Goal: Understand process/instructions: Learn how to perform a task or action

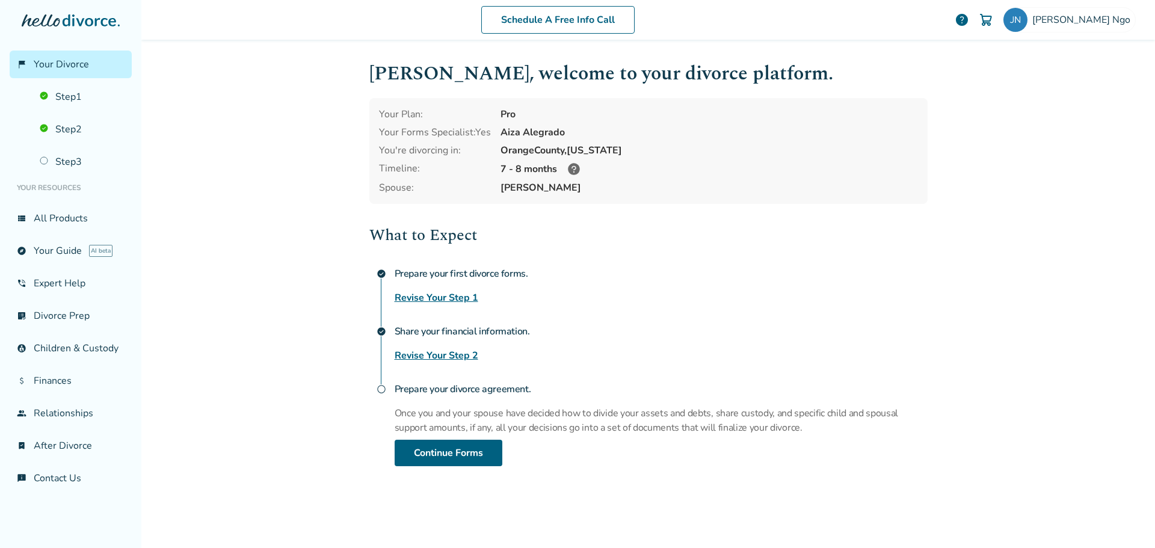
scroll to position [59, 0]
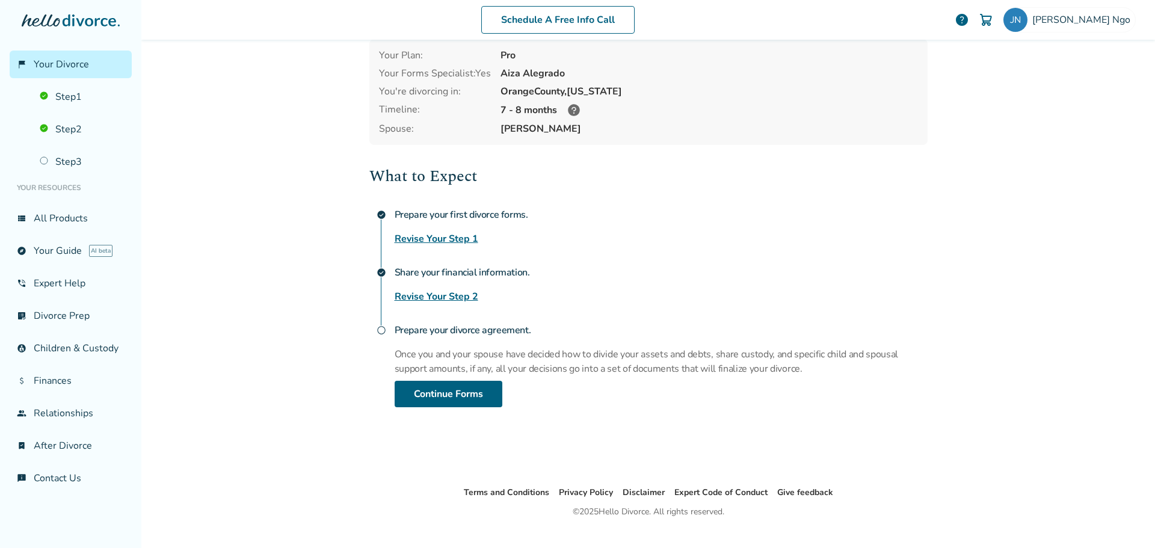
click at [824, 182] on h2 "What to Expect" at bounding box center [648, 176] width 558 height 24
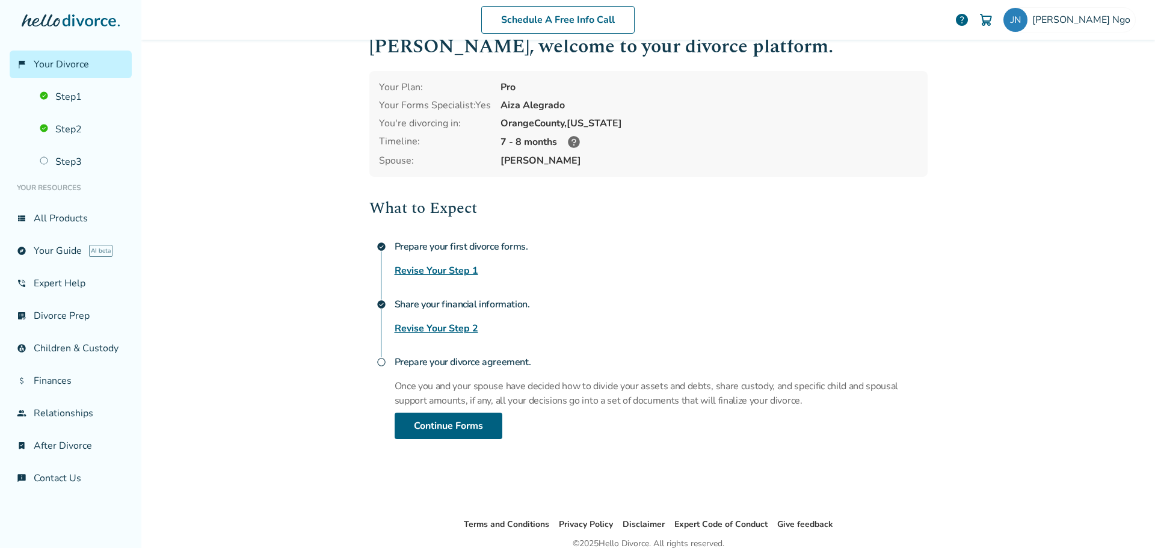
scroll to position [0, 0]
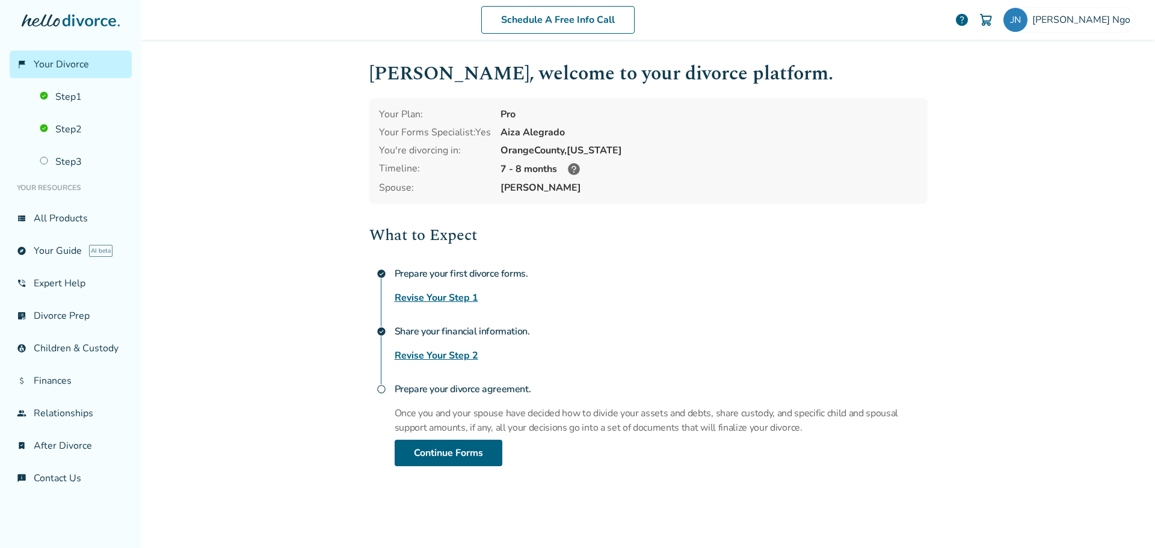
click at [69, 63] on span "Your Divorce" at bounding box center [61, 64] width 55 height 13
click at [69, 61] on span "Your Divorce" at bounding box center [61, 64] width 55 height 13
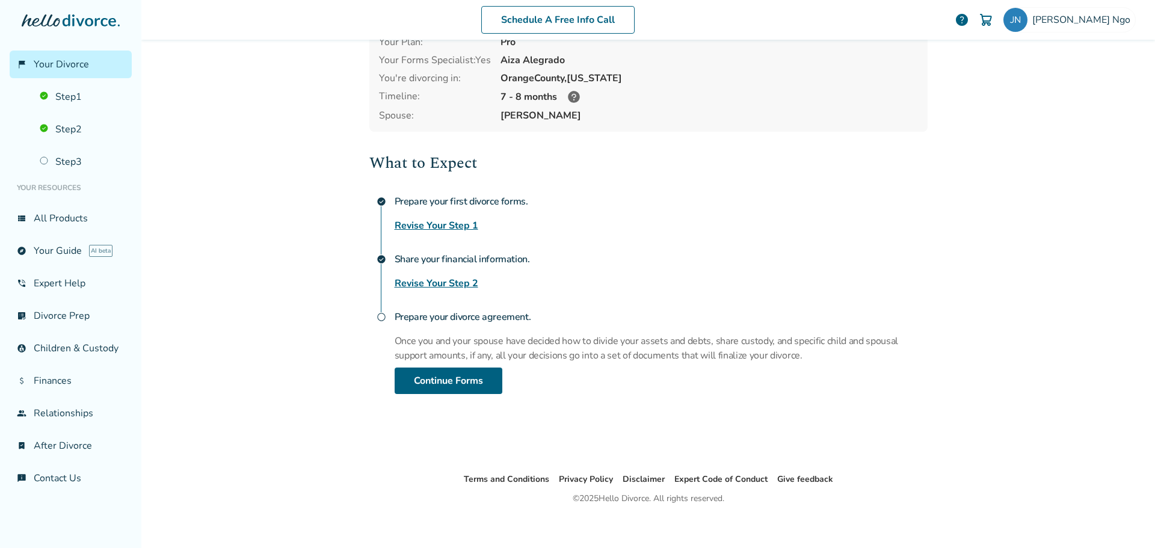
scroll to position [81, 0]
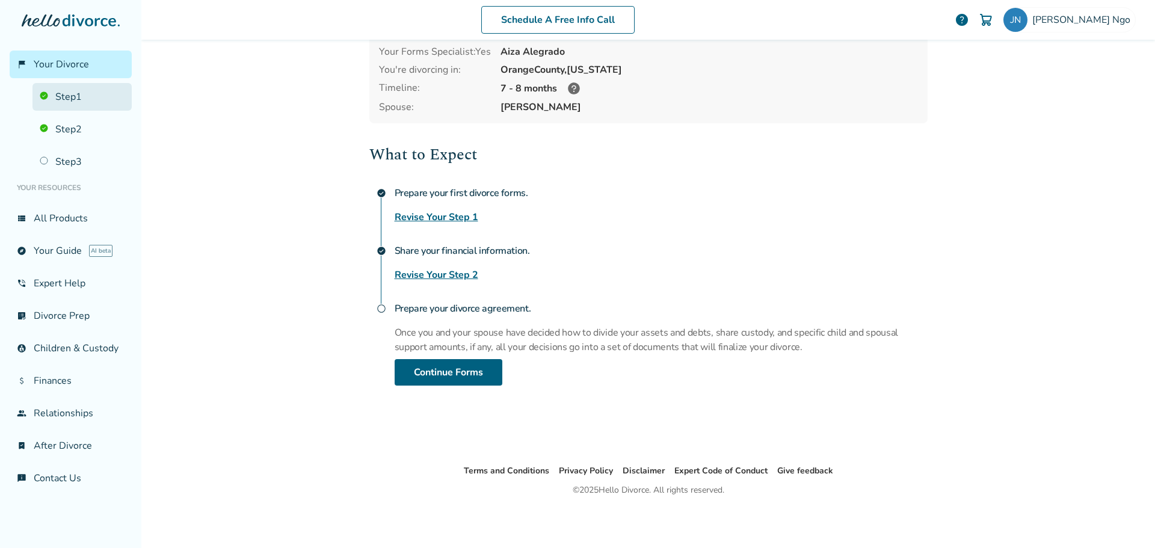
click at [74, 108] on link "Step 1" at bounding box center [81, 97] width 99 height 28
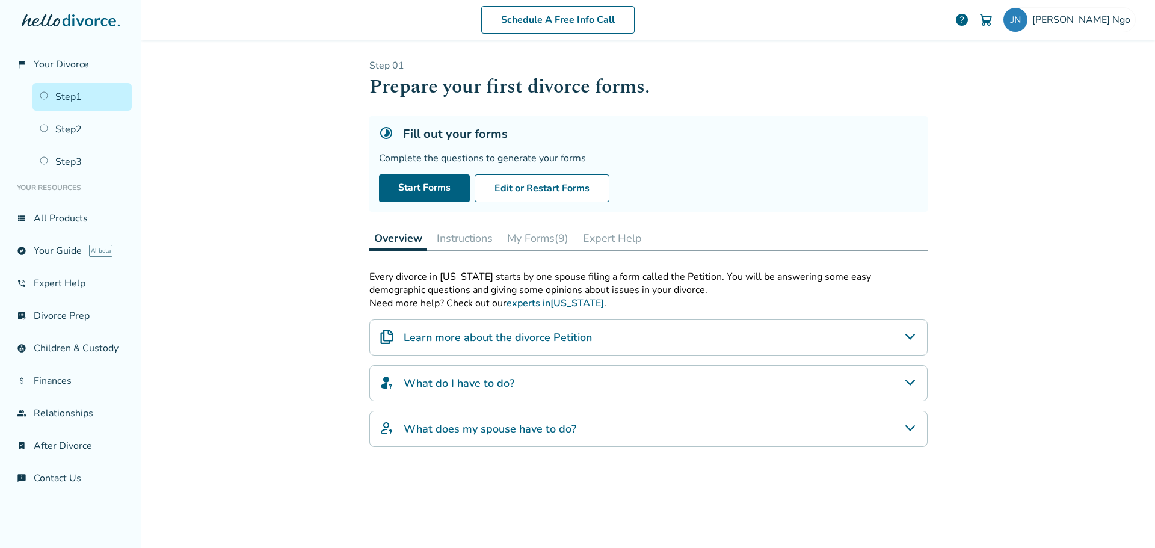
click at [532, 243] on button "My Forms (9)" at bounding box center [537, 238] width 71 height 24
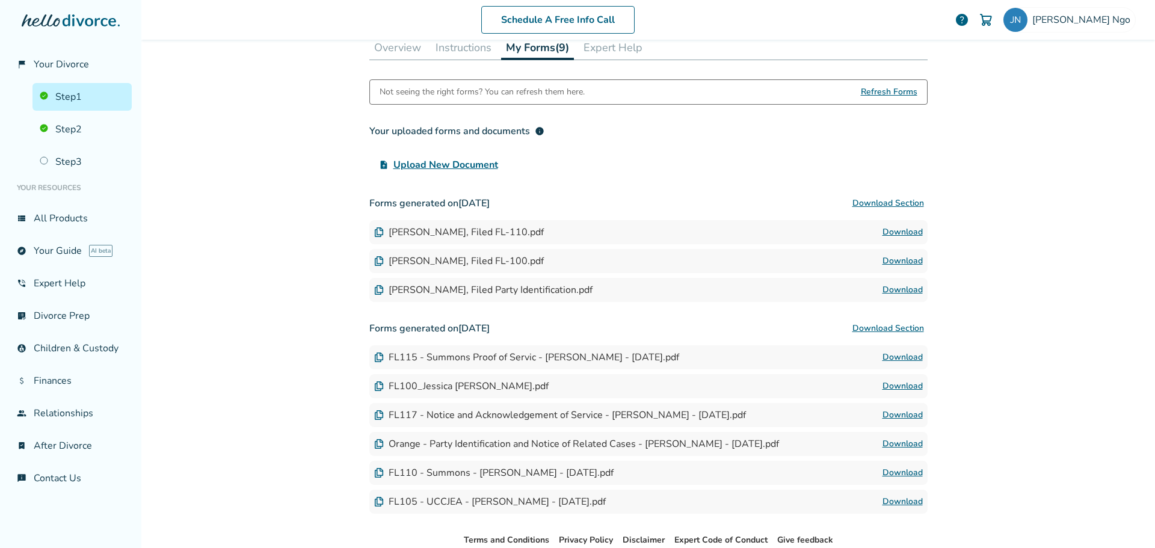
scroll to position [241, 0]
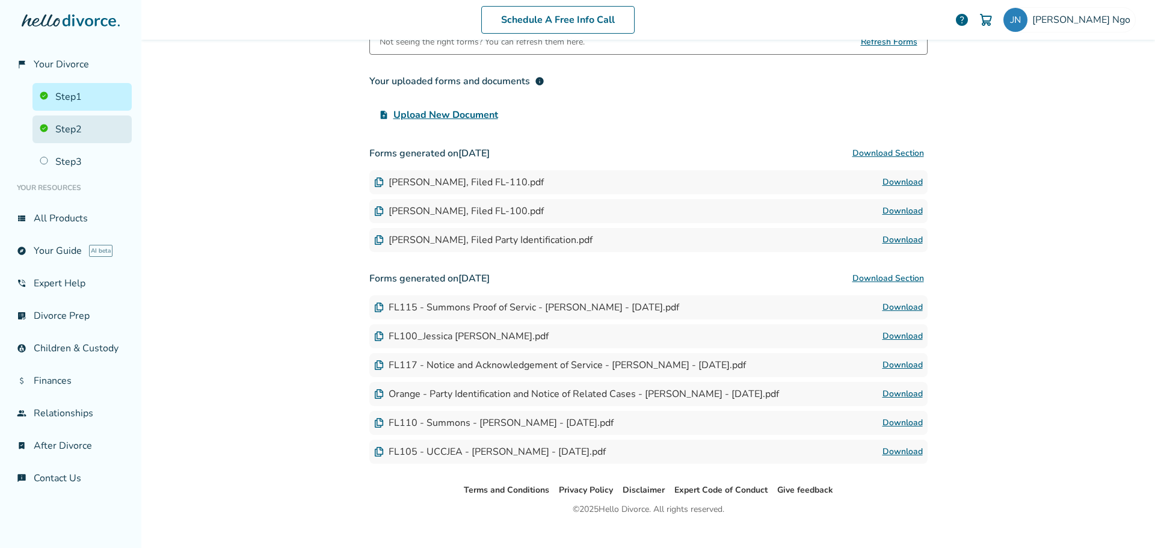
click at [66, 131] on link "Step 2" at bounding box center [81, 130] width 99 height 28
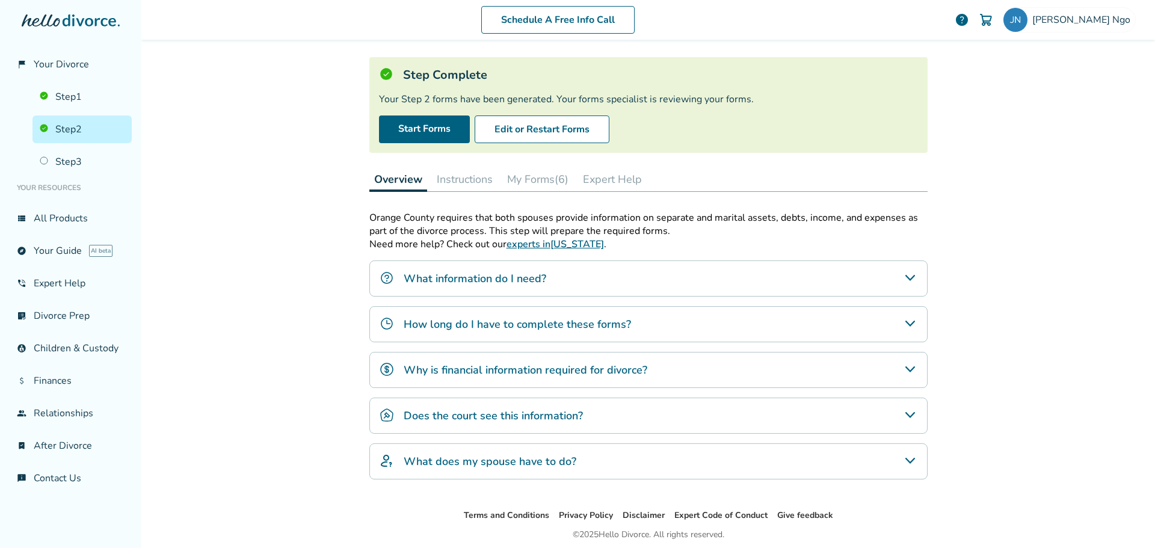
click at [532, 183] on button "My Forms (6)" at bounding box center [537, 179] width 71 height 24
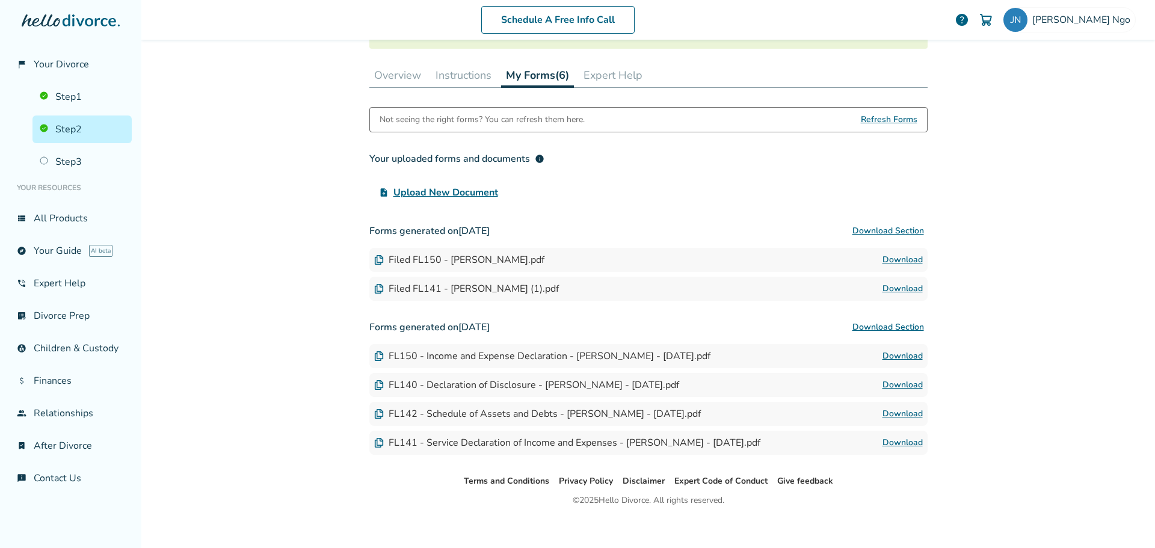
scroll to position [173, 0]
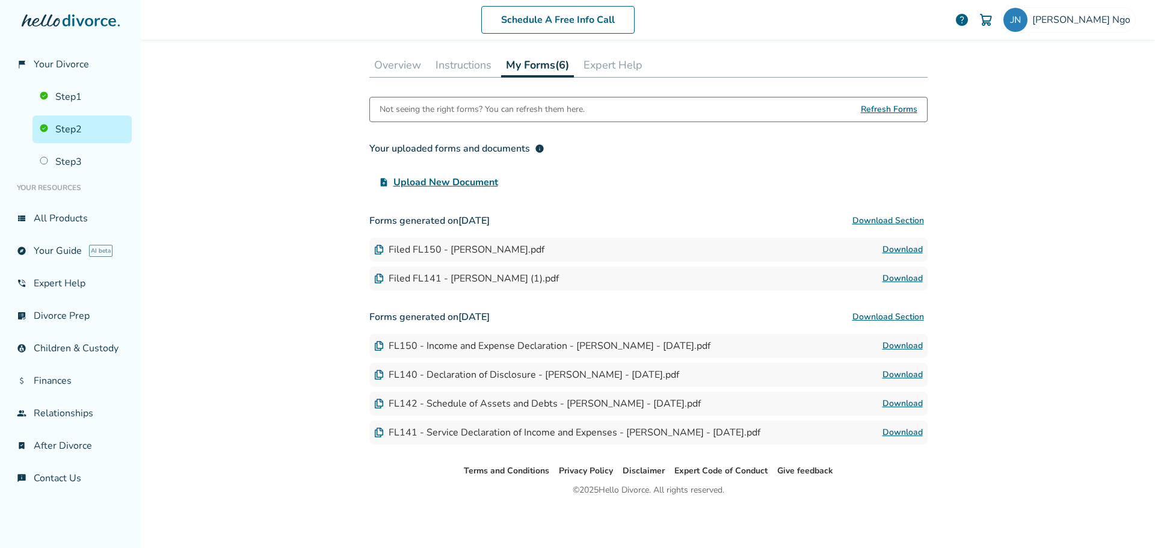
click at [452, 280] on div "Filed FL141 - Jessica Ngo (1).pdf" at bounding box center [466, 278] width 185 height 13
click at [912, 279] on link "Download" at bounding box center [903, 278] width 40 height 14
click at [55, 69] on span "Your Divorce" at bounding box center [61, 64] width 55 height 13
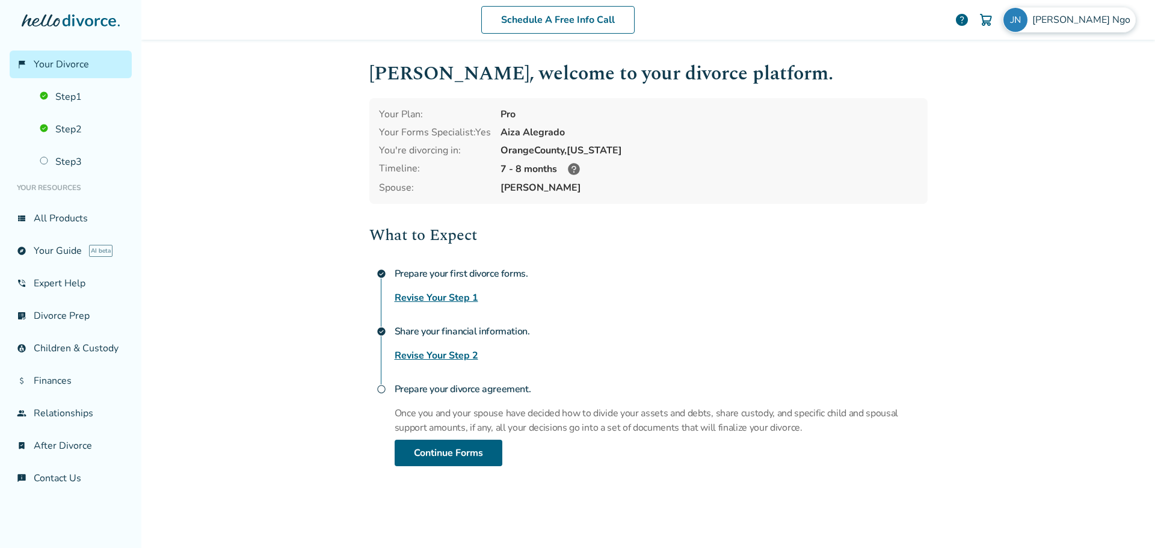
click at [1090, 20] on span "Jessica Ngo" at bounding box center [1083, 19] width 103 height 13
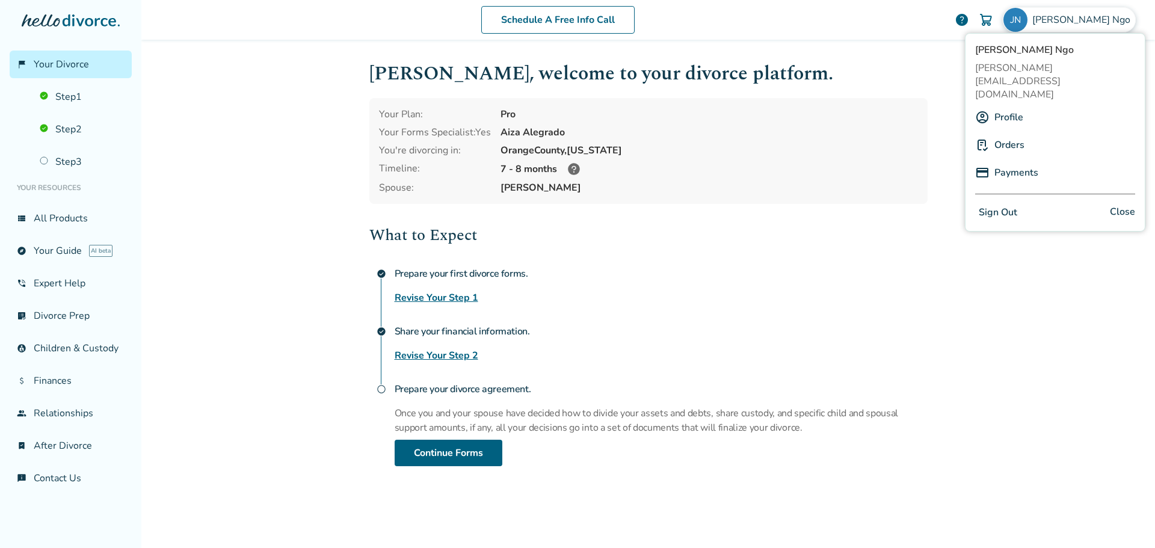
click at [875, 255] on div "What to Expect check_circle Prepare your first divorce forms. Revise Your Step …" at bounding box center [648, 344] width 558 height 243
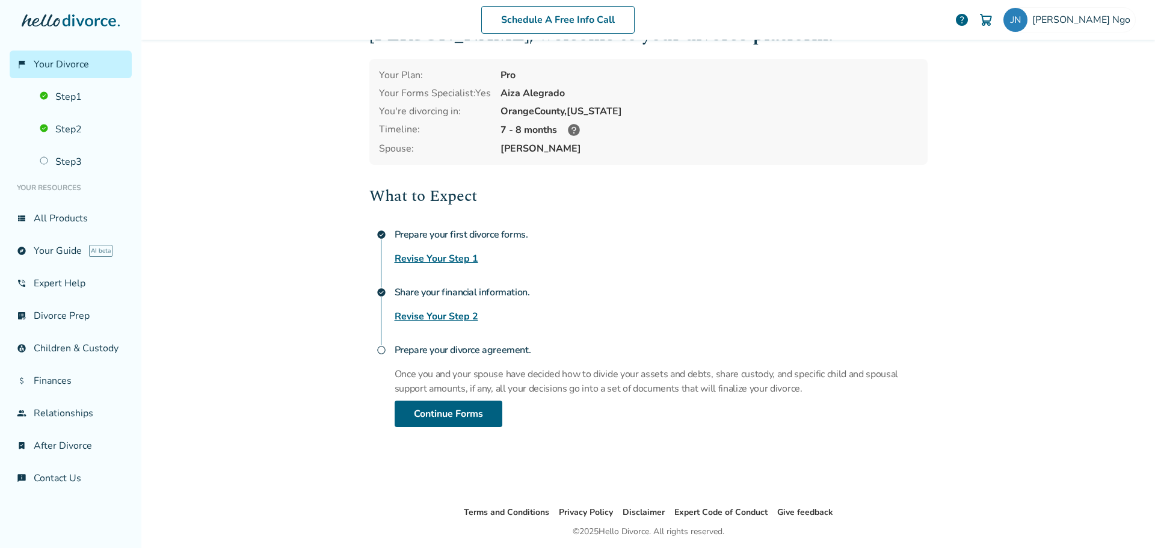
scroll to position [60, 0]
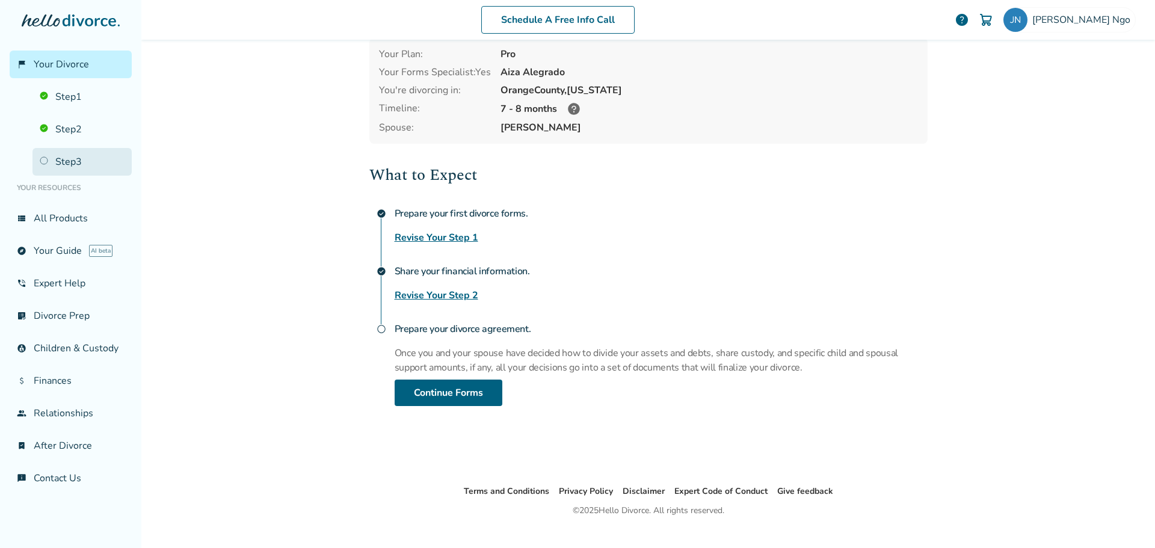
click at [72, 169] on link "Step 3" at bounding box center [81, 162] width 99 height 28
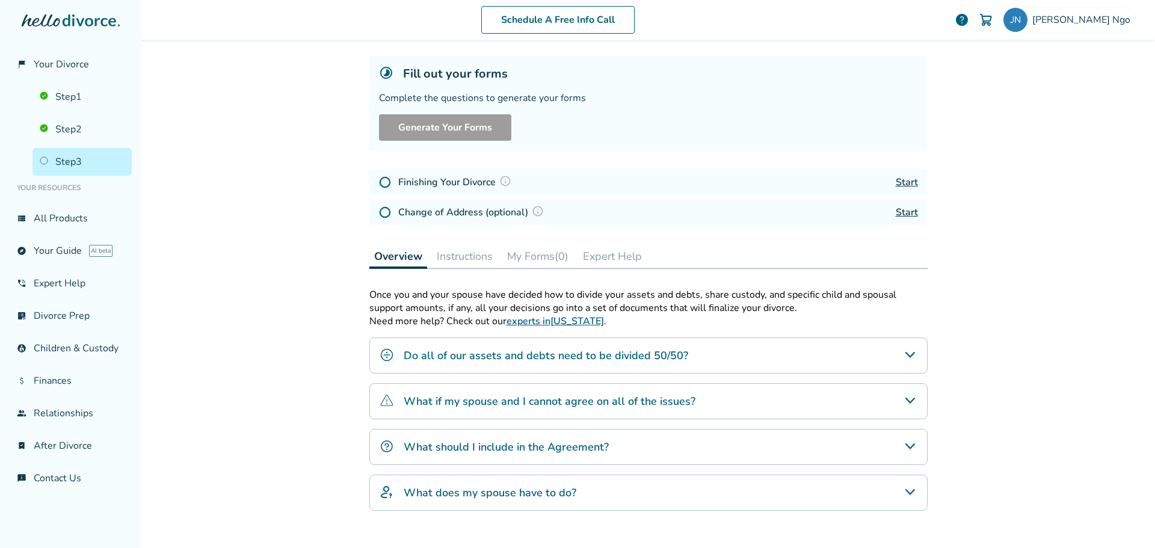
scroll to position [59, 0]
click at [903, 177] on link "Start" at bounding box center [907, 183] width 22 height 13
